Goal: Check status: Check status

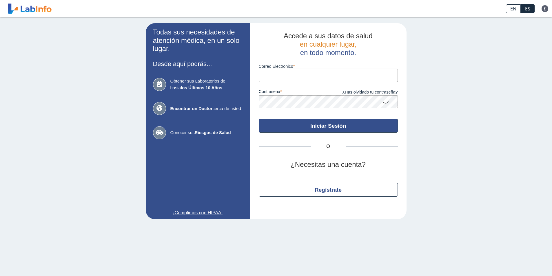
type input "[EMAIL_ADDRESS][DOMAIN_NAME]"
click at [331, 128] on button "Iniciar Sesión" at bounding box center [328, 126] width 139 height 14
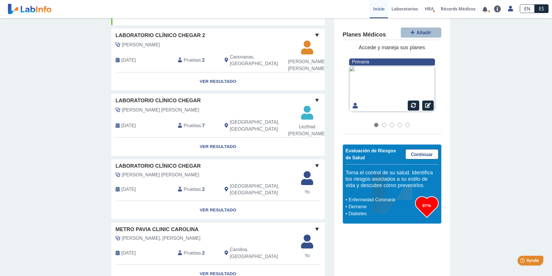
scroll to position [203, 0]
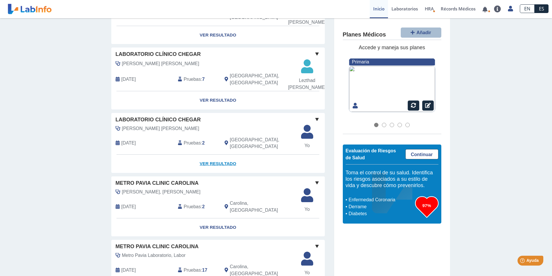
click at [218, 173] on link "Ver Resultado" at bounding box center [218, 164] width 214 height 18
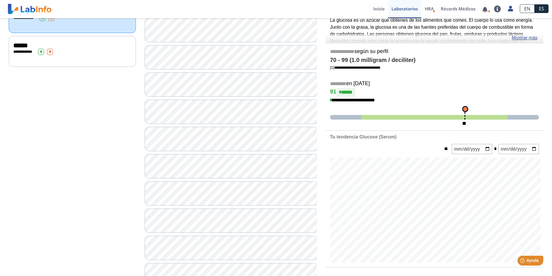
scroll to position [10, 0]
